Goal: Information Seeking & Learning: Learn about a topic

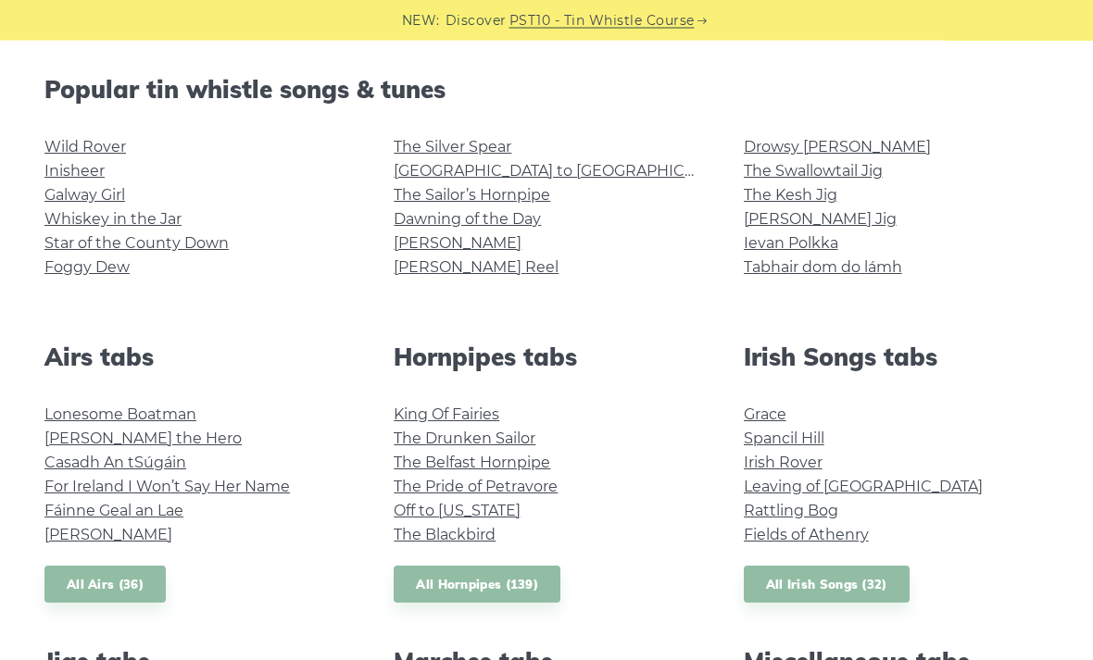
scroll to position [456, 0]
click at [46, 284] on div "Wild Rover Inisheer Galway Girl Whiskey in the Jar Star of the County Down Fogg…" at bounding box center [196, 216] width 349 height 163
click at [48, 274] on link "Foggy Dew" at bounding box center [86, 267] width 85 height 18
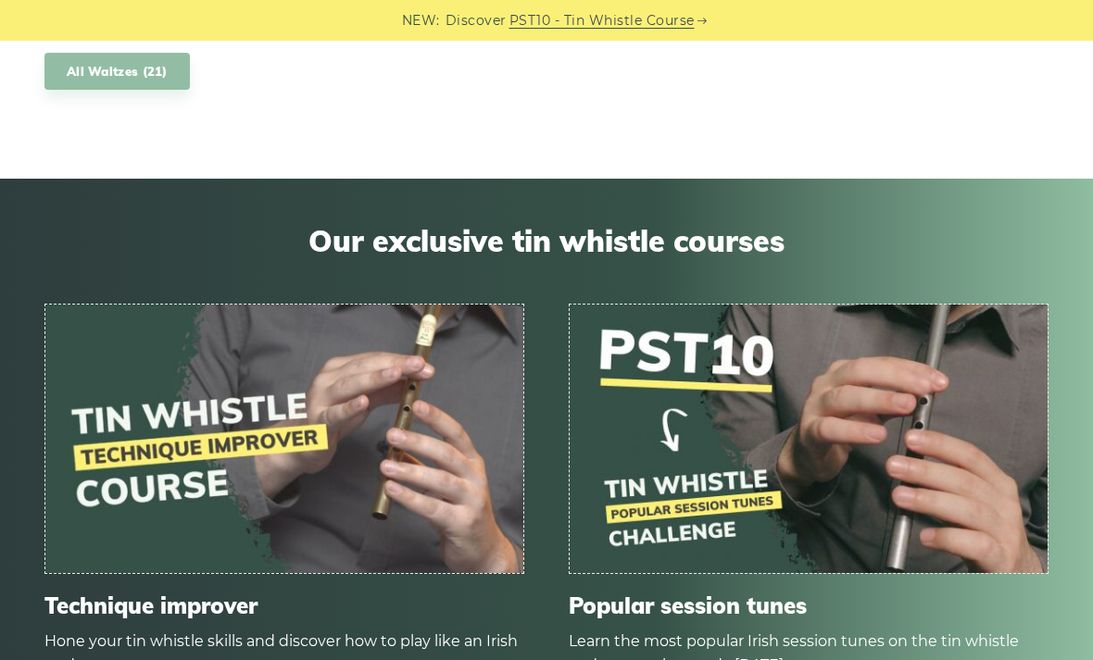
scroll to position [1890, 0]
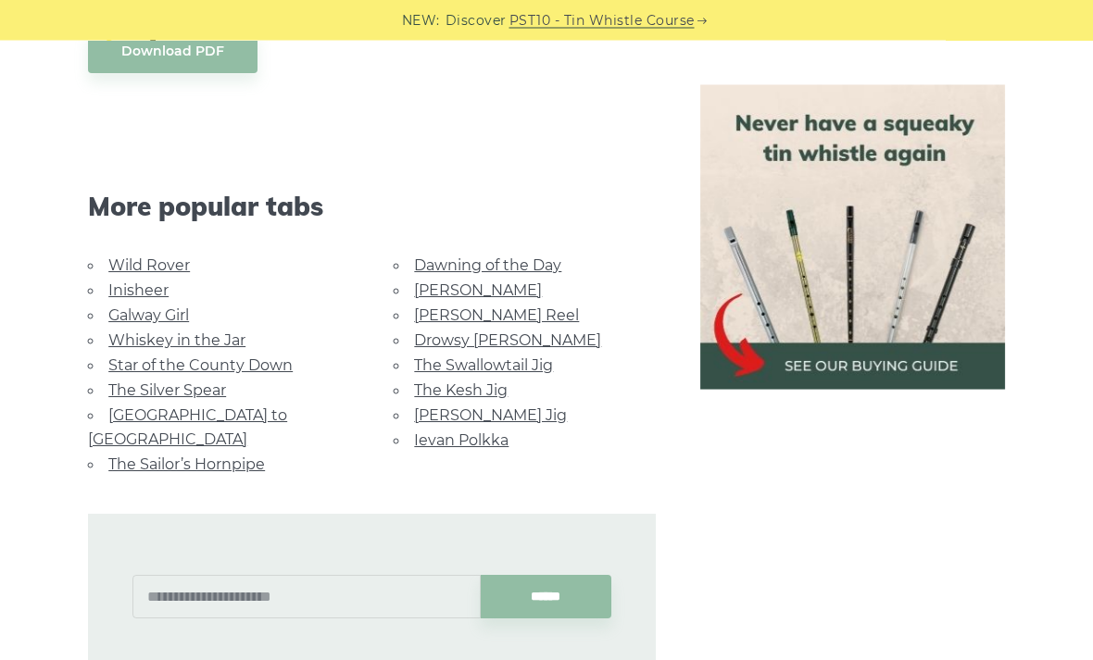
scroll to position [1004, 0]
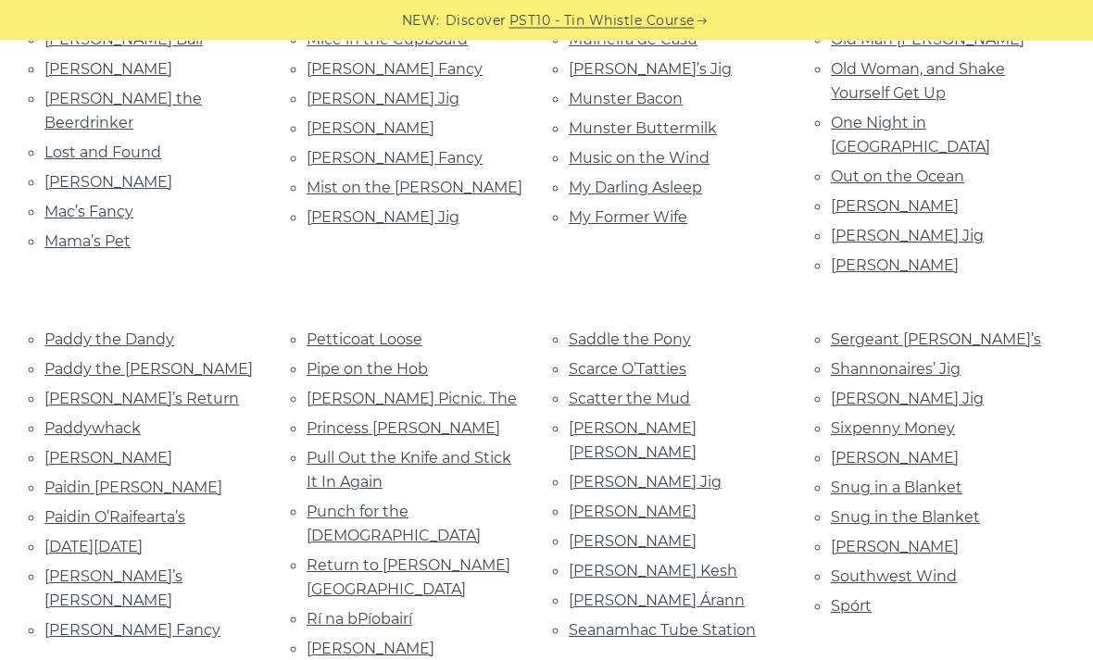
scroll to position [1760, 0]
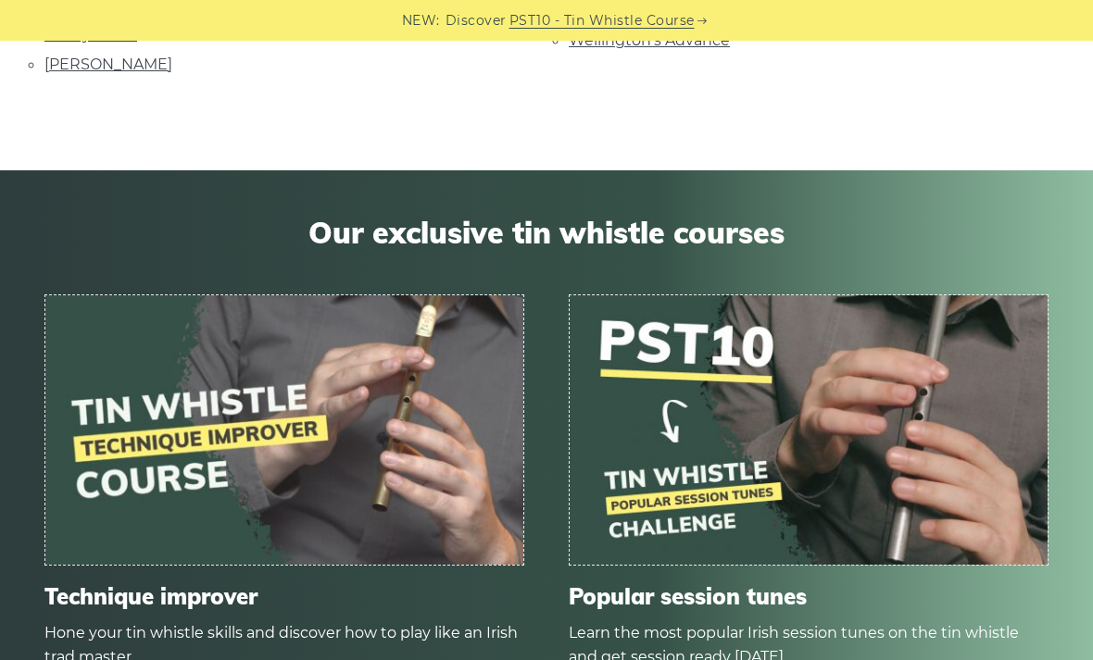
scroll to position [4877, 0]
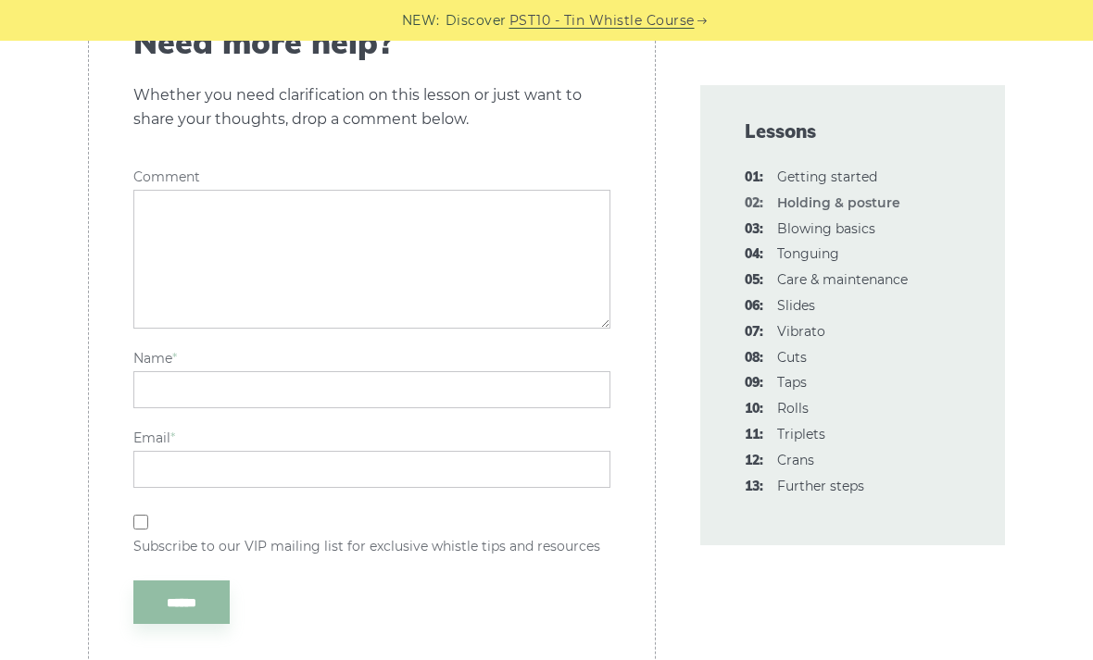
scroll to position [3193, 0]
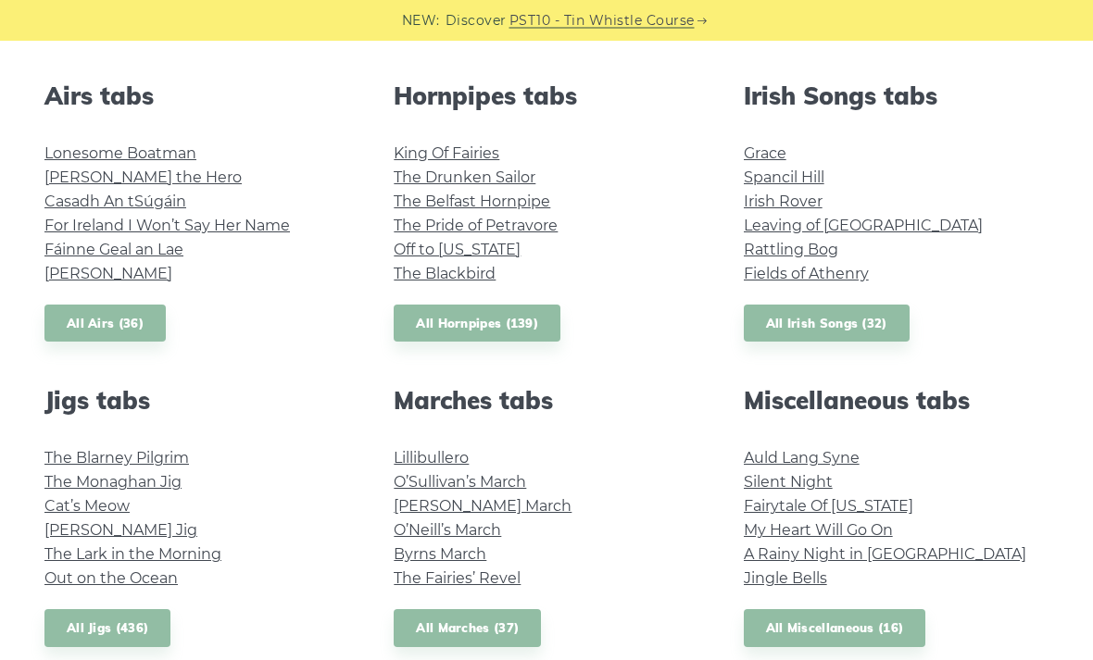
scroll to position [717, 0]
click at [880, 535] on link "My Heart Will Go On" at bounding box center [818, 530] width 149 height 18
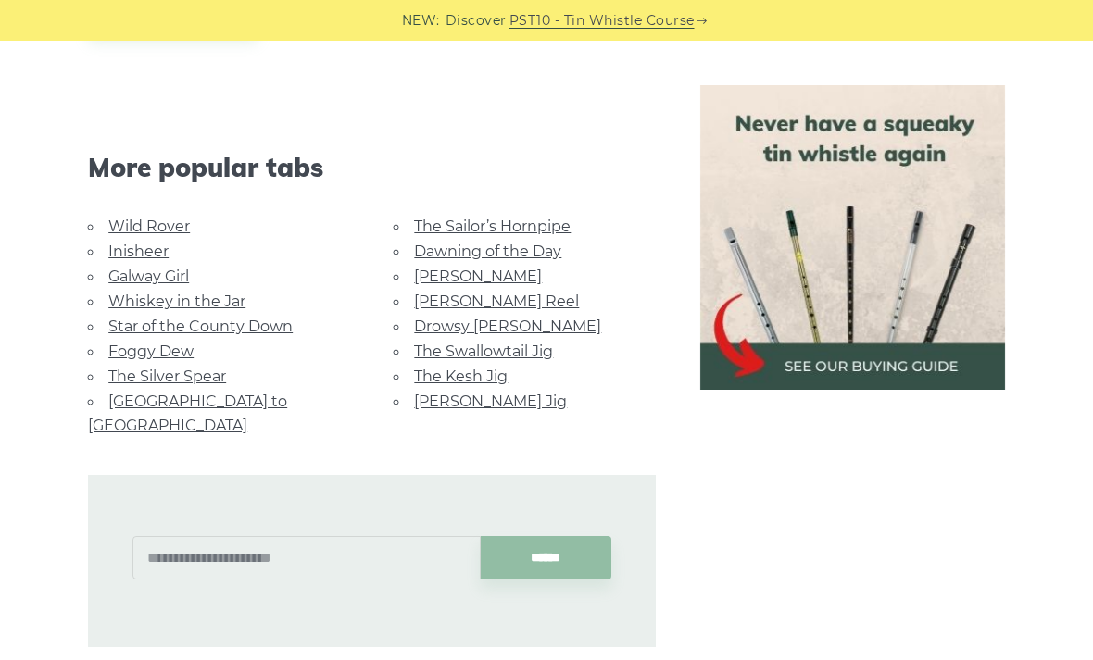
scroll to position [1104, 0]
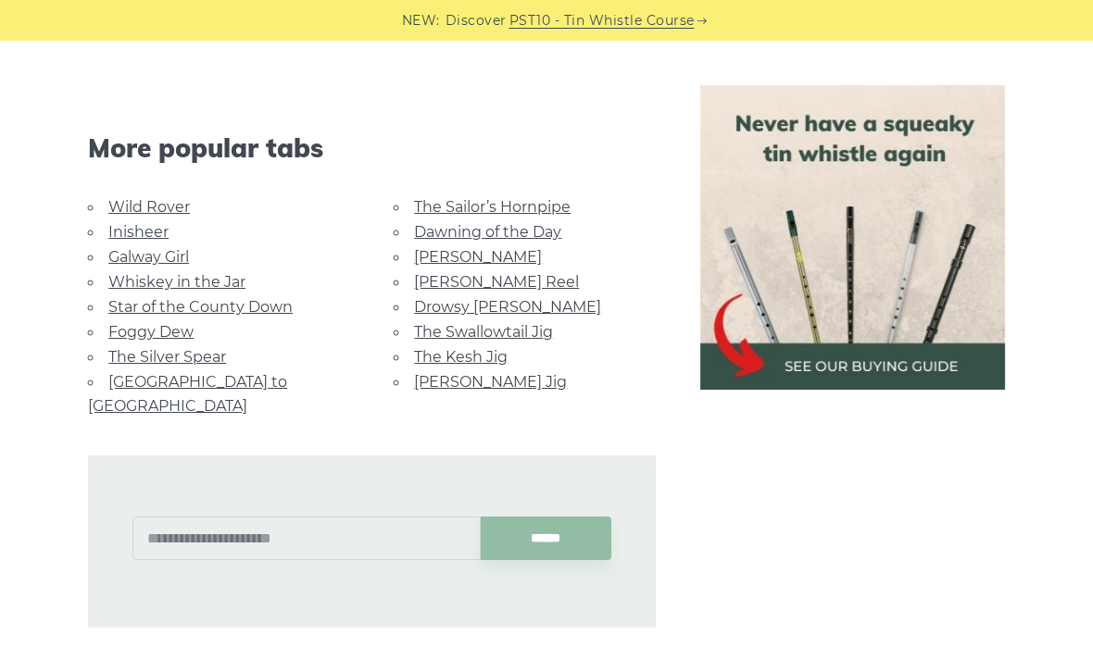
click at [131, 285] on link "Whiskey in the Jar" at bounding box center [176, 282] width 137 height 18
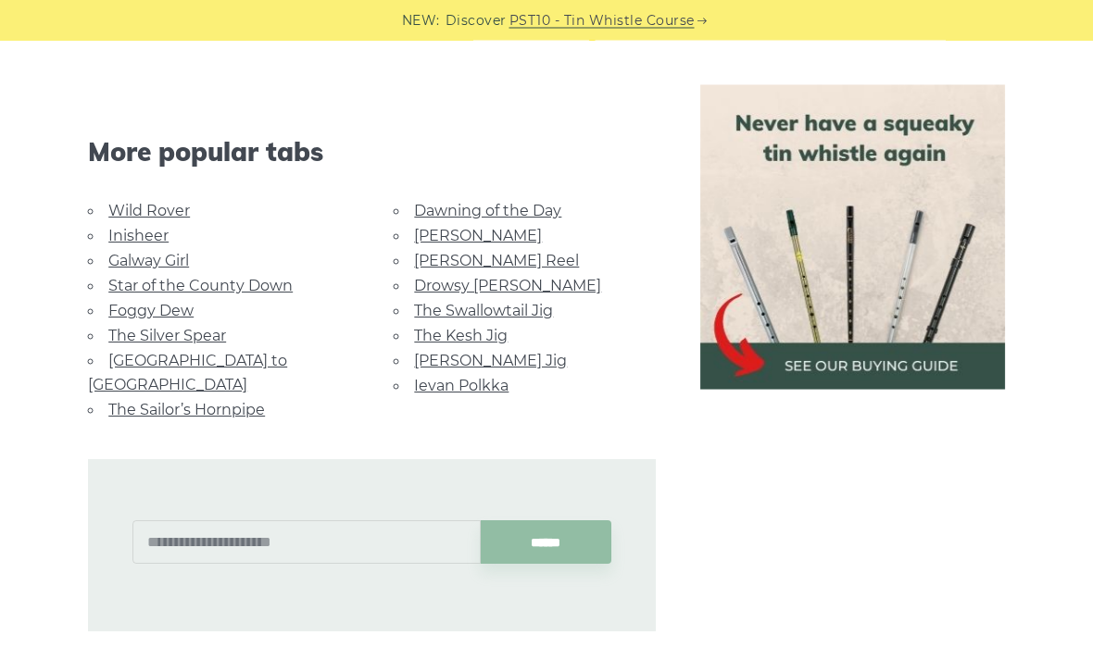
scroll to position [1122, 0]
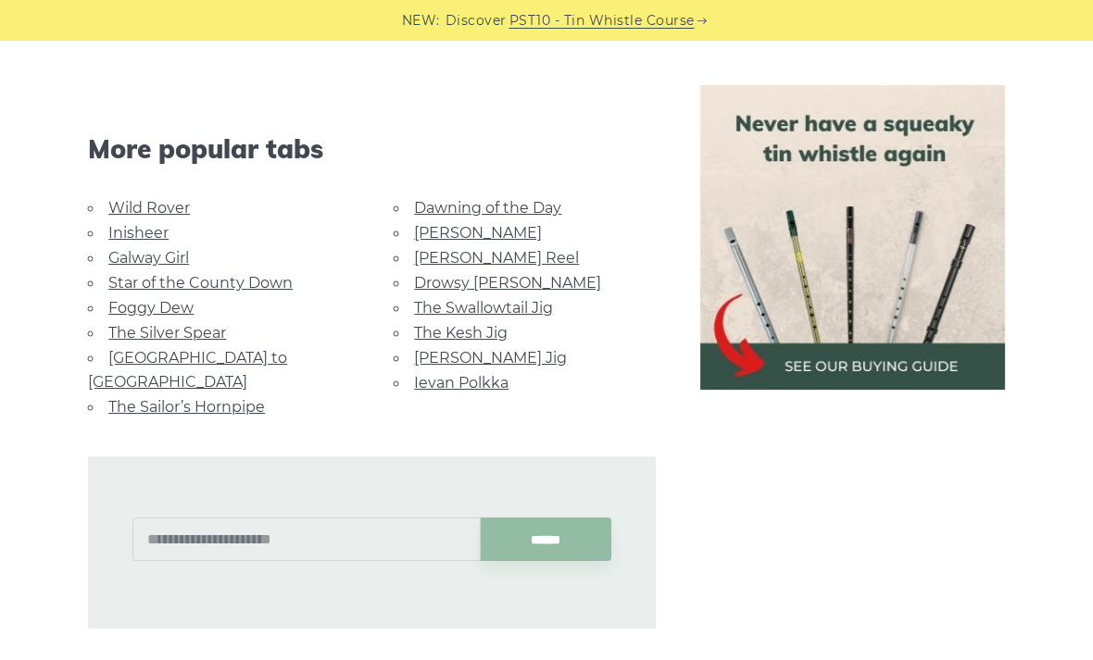
click at [112, 305] on link "Foggy Dew" at bounding box center [150, 308] width 85 height 18
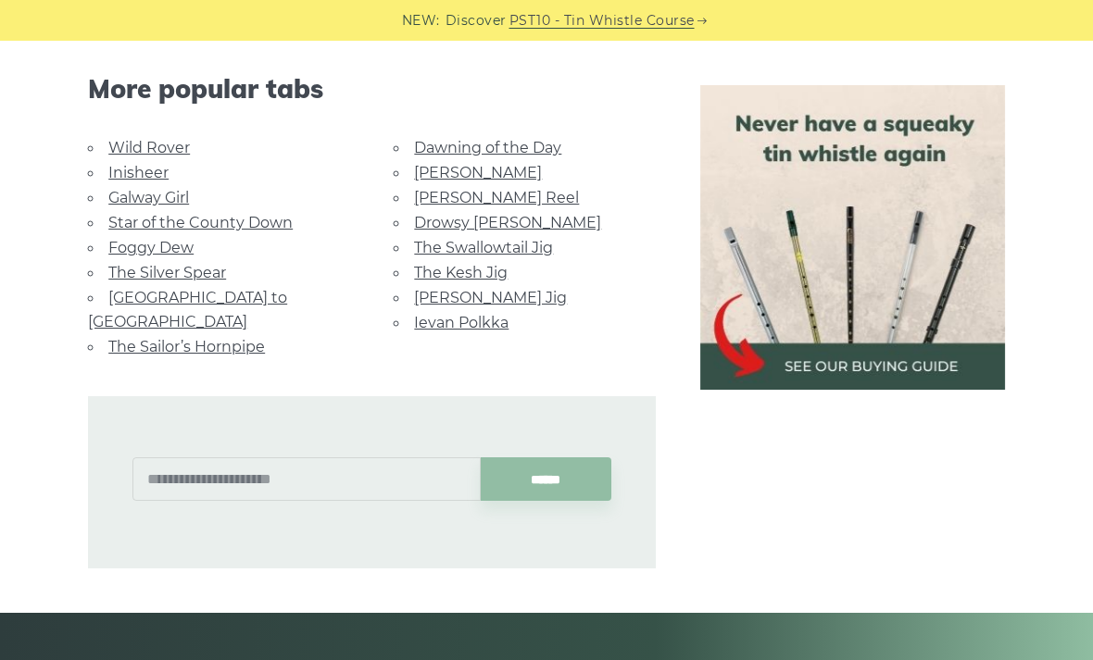
click at [128, 227] on link "Star of the County Down" at bounding box center [200, 223] width 184 height 18
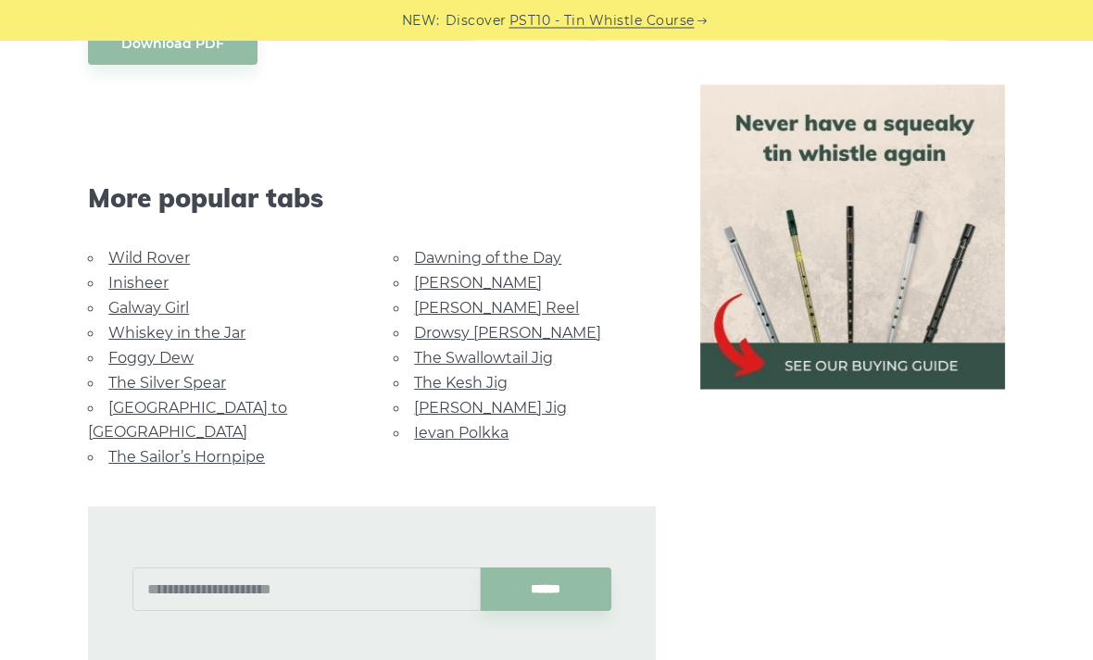
scroll to position [1077, 0]
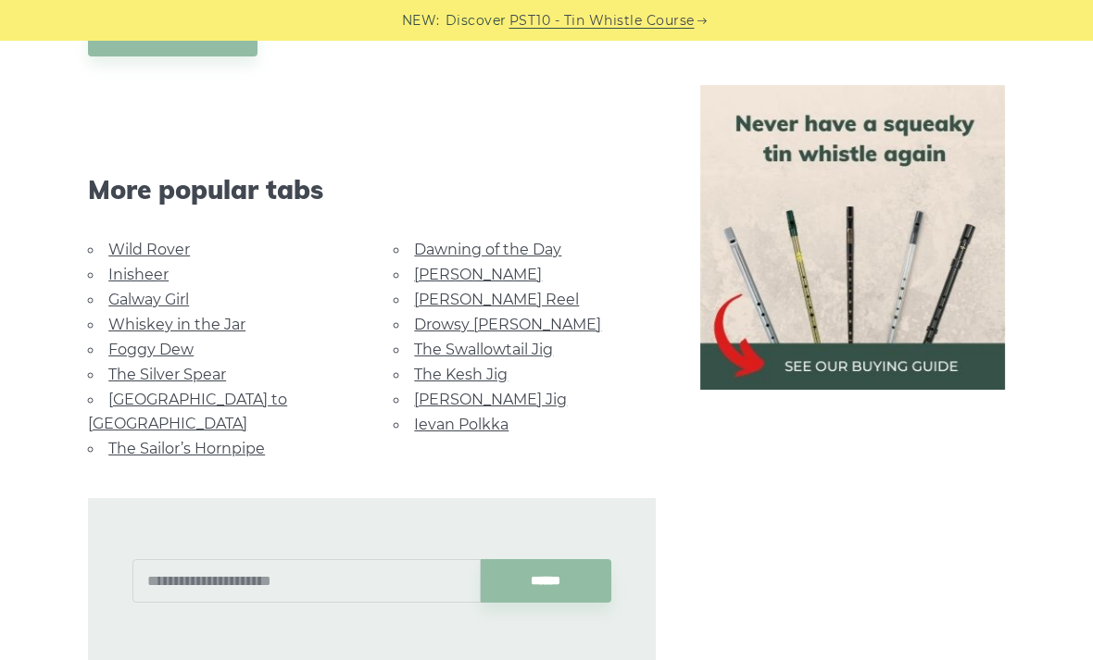
click at [131, 258] on link "Wild Rover" at bounding box center [148, 250] width 81 height 18
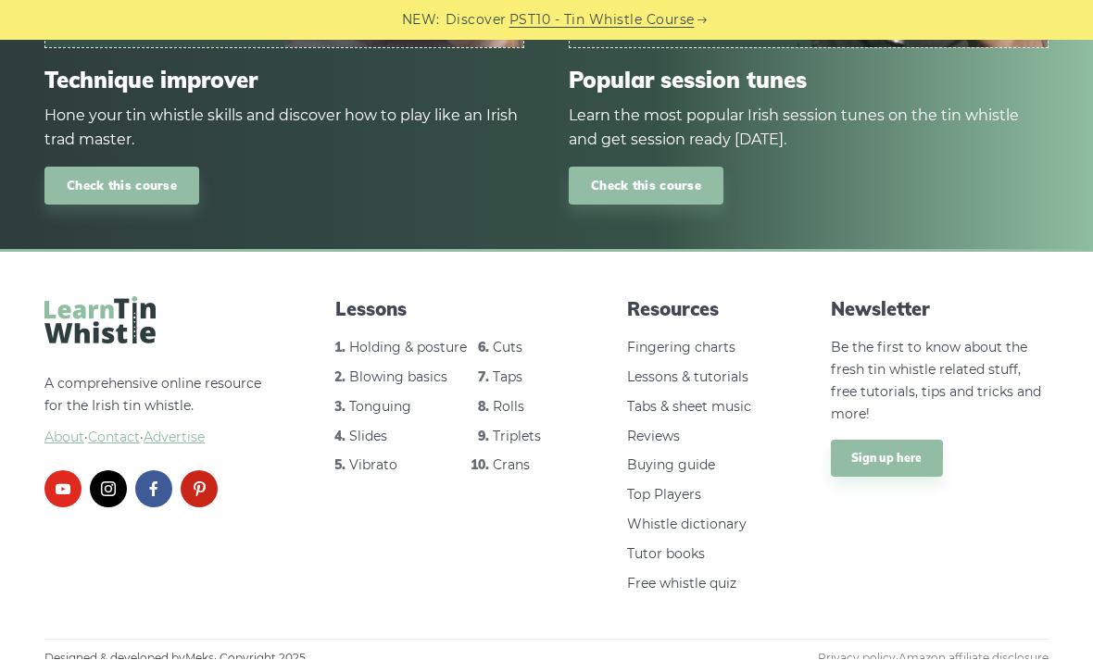
scroll to position [2138, 0]
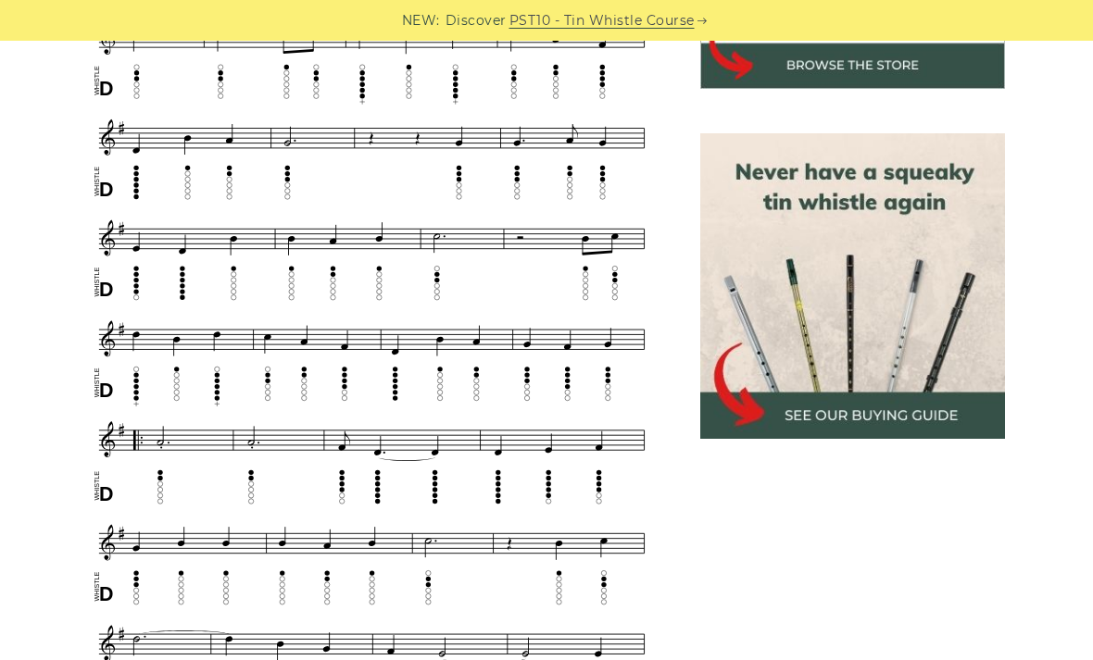
scroll to position [720, 0]
